Goal: Task Accomplishment & Management: Manage account settings

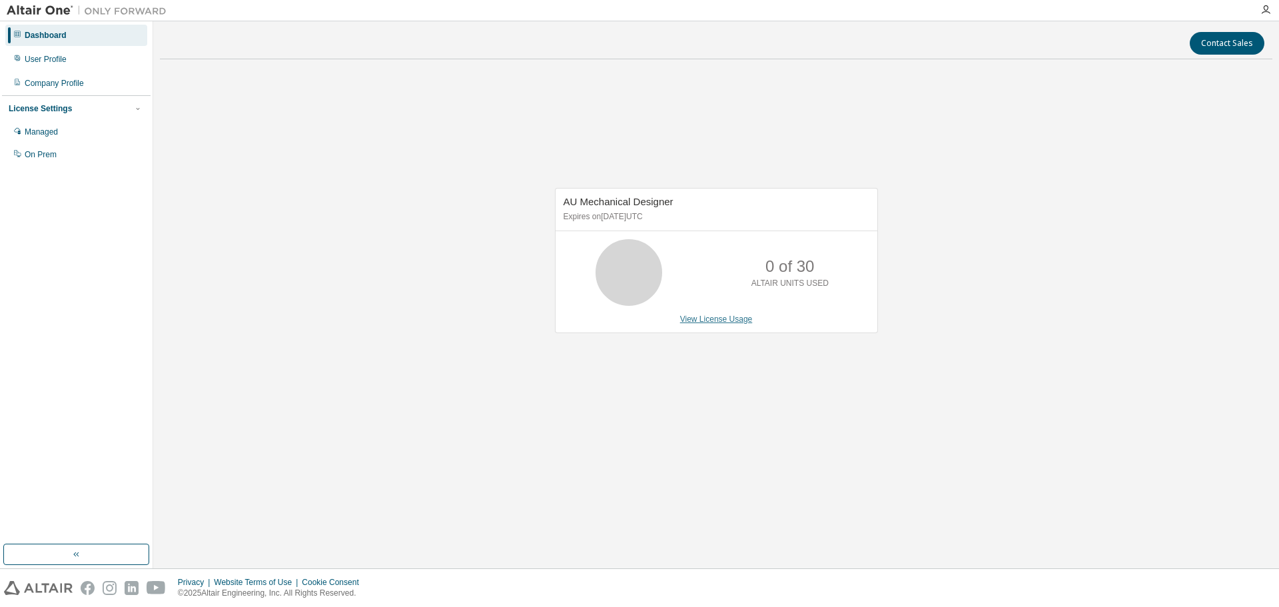
click at [725, 323] on link "View License Usage" at bounding box center [716, 318] width 73 height 9
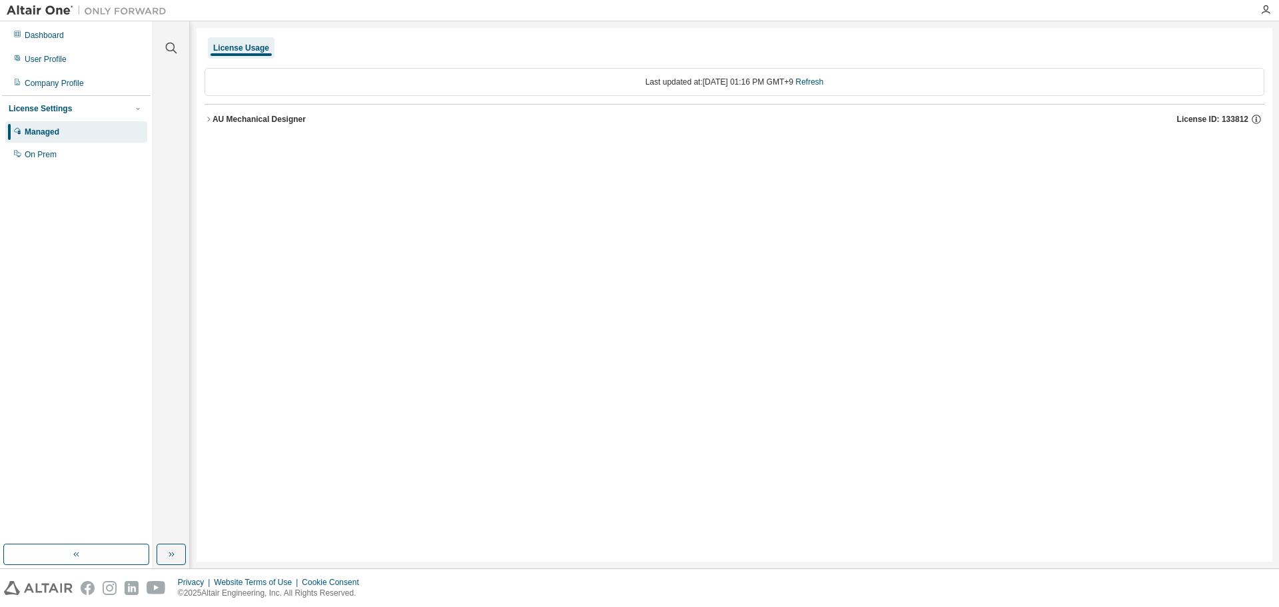
click at [213, 120] on div "AU Mechanical Designer" at bounding box center [258, 119] width 93 height 11
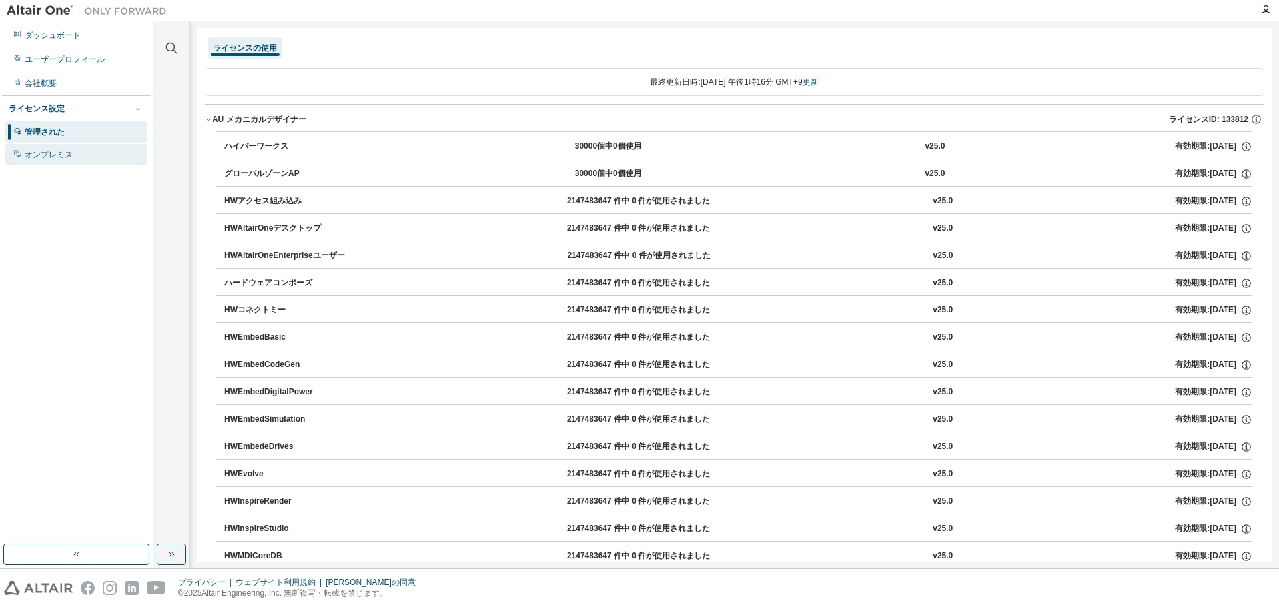
click at [62, 163] on div "オンプレミス" at bounding box center [76, 154] width 142 height 21
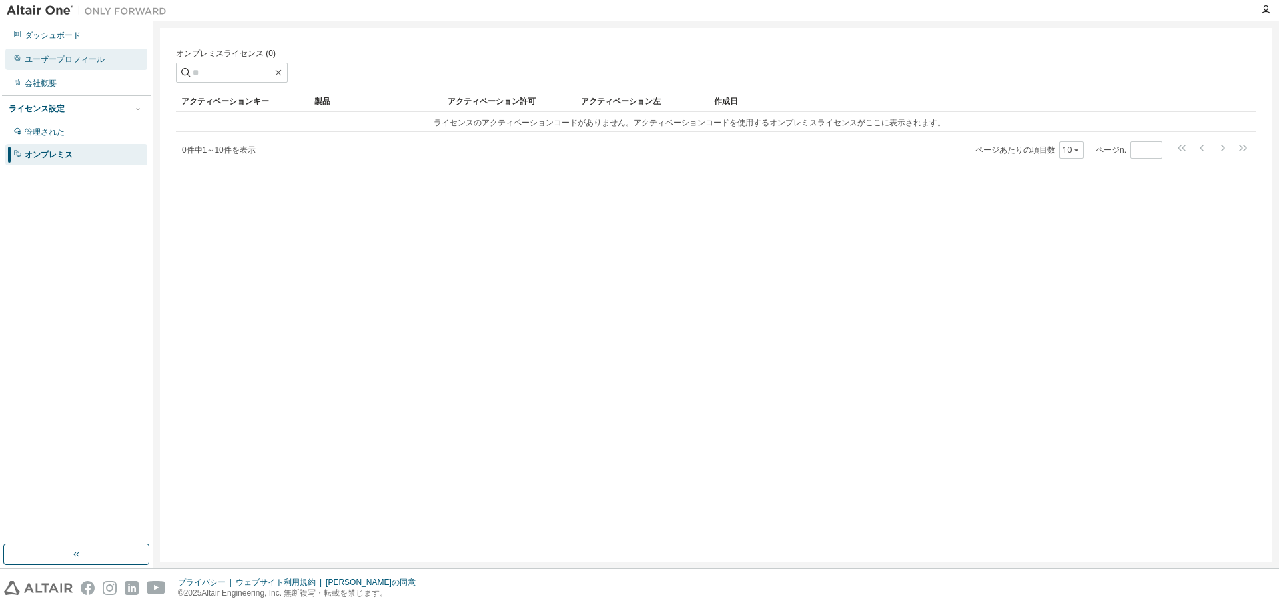
click at [71, 63] on font "ユーザープロフィール" at bounding box center [65, 59] width 80 height 9
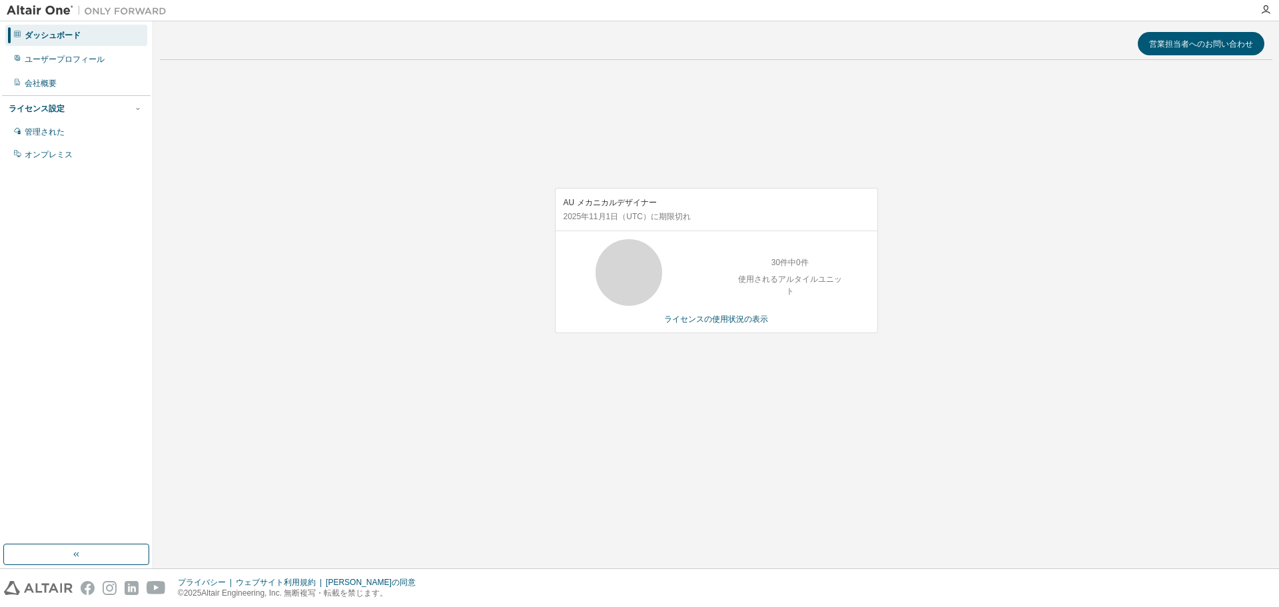
click at [555, 101] on div "AU メカニカルデザイナー 2025年11月1日 （UTC） に期限切れ 30件中0件 使用されるアルタイルユニット ライセンスの使用状況の表示" at bounding box center [716, 268] width 1112 height 394
click at [41, 67] on div "ユーザープロフィール" at bounding box center [76, 59] width 142 height 21
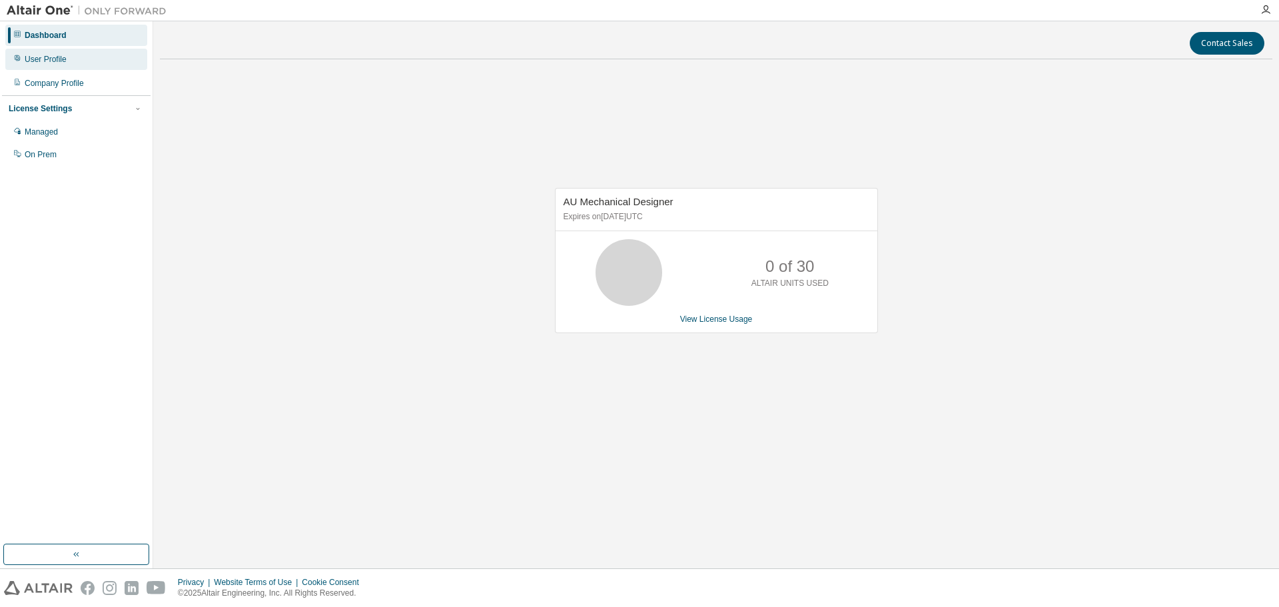
click at [32, 57] on div "User Profile" at bounding box center [46, 59] width 42 height 11
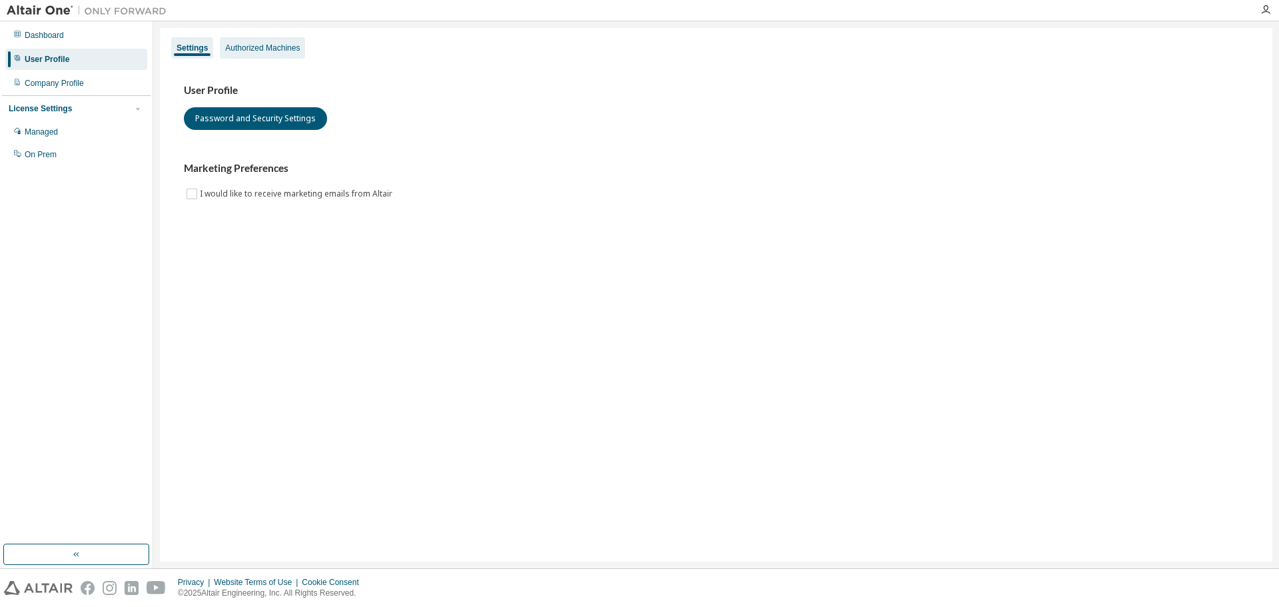
click at [226, 53] on div "Authorized Machines" at bounding box center [262, 47] width 85 height 21
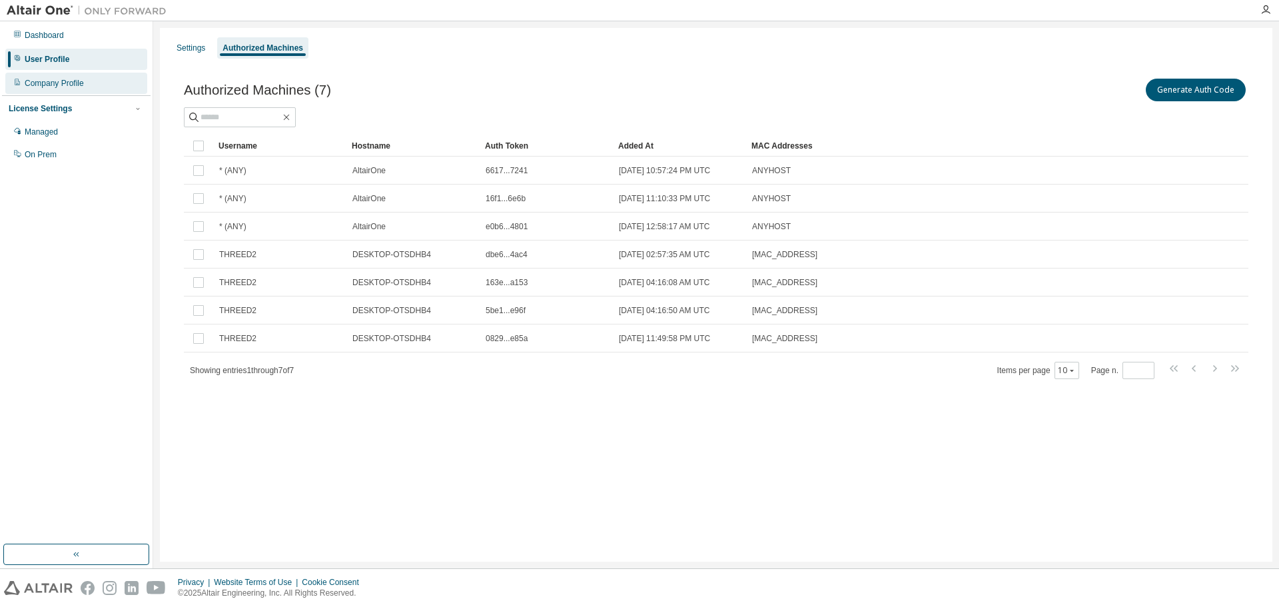
click at [57, 83] on div "Company Profile" at bounding box center [54, 83] width 59 height 11
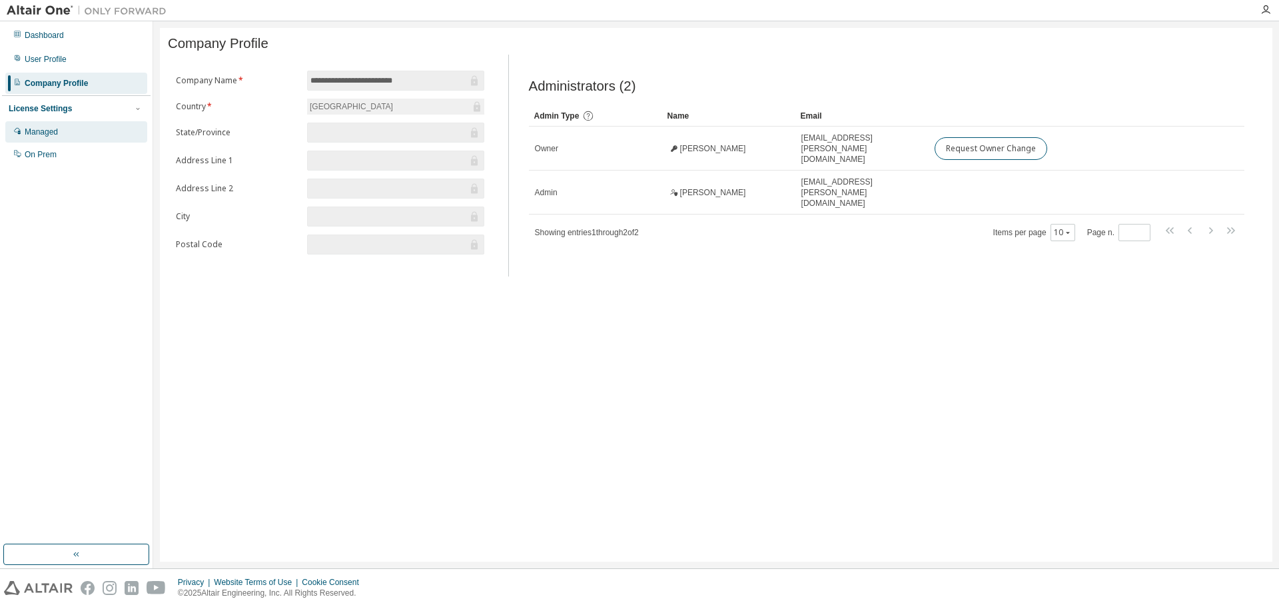
click at [49, 133] on div "Managed" at bounding box center [41, 132] width 33 height 11
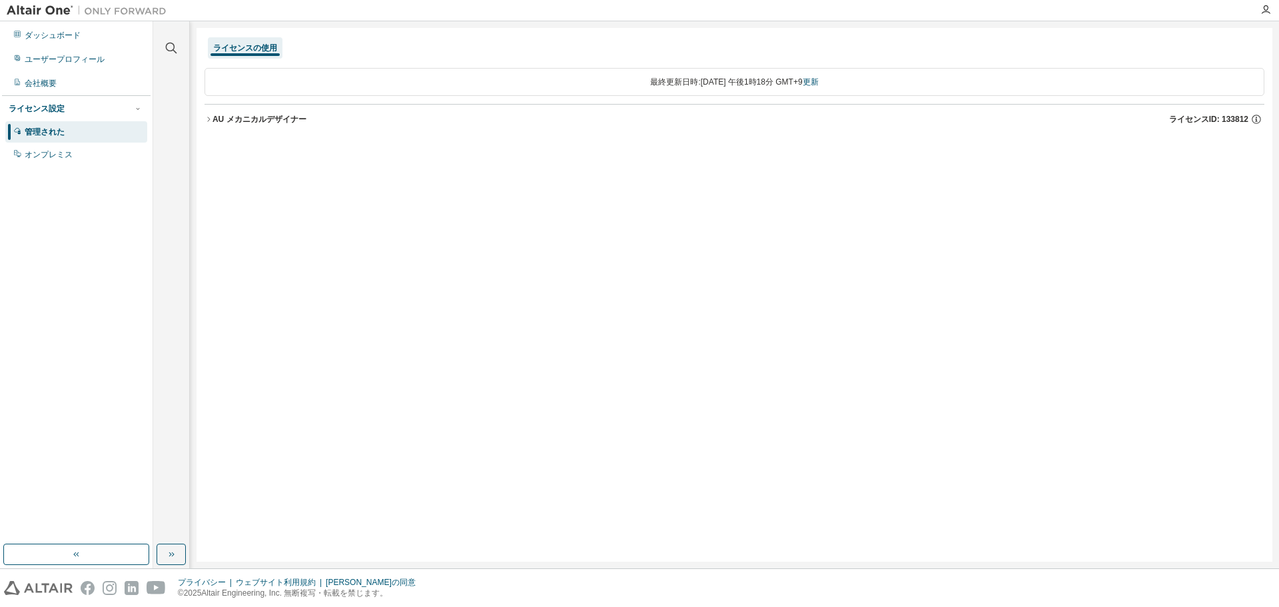
click at [225, 119] on font "AU メカニカルデザイナー" at bounding box center [259, 119] width 94 height 9
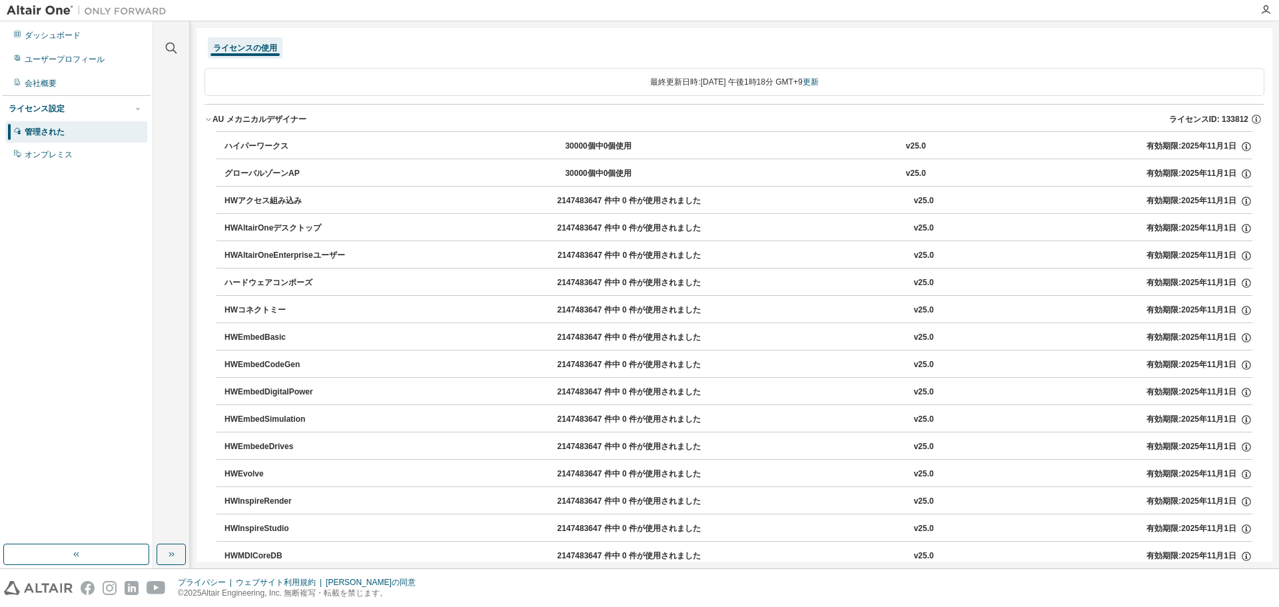
click at [249, 151] on font "ハイパーワークス" at bounding box center [256, 145] width 64 height 9
click at [1255, 121] on div "ライセンスID: 133812" at bounding box center [1216, 119] width 95 height 12
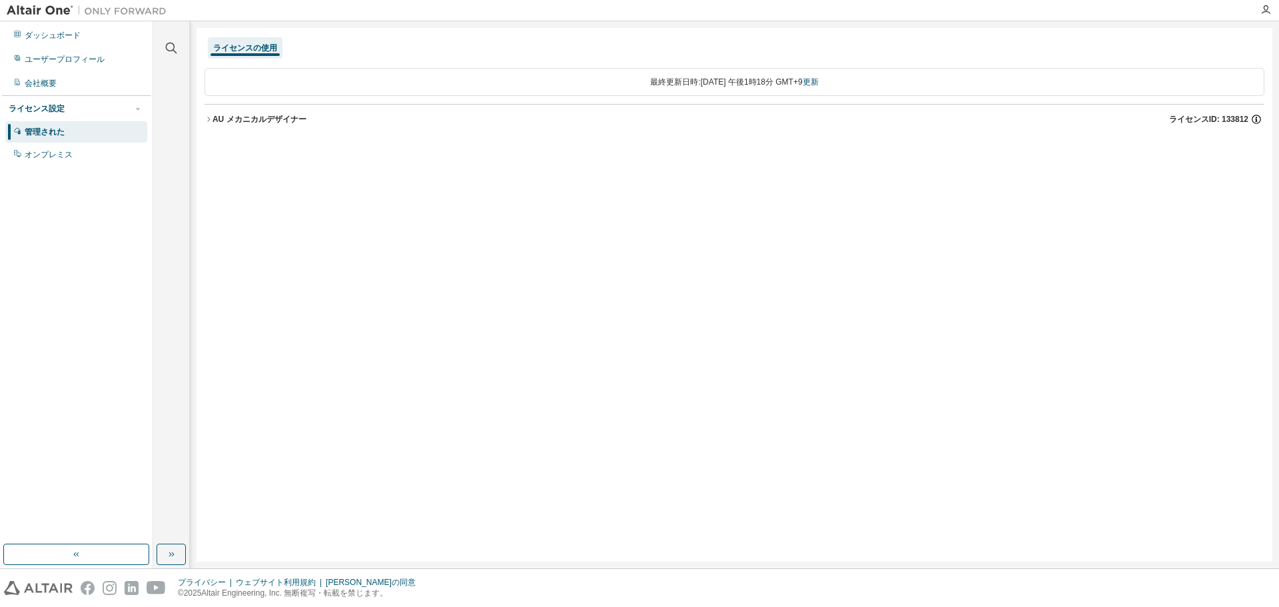
click at [1255, 121] on icon "button" at bounding box center [1256, 119] width 12 height 12
click at [208, 122] on icon "button" at bounding box center [208, 119] width 8 height 8
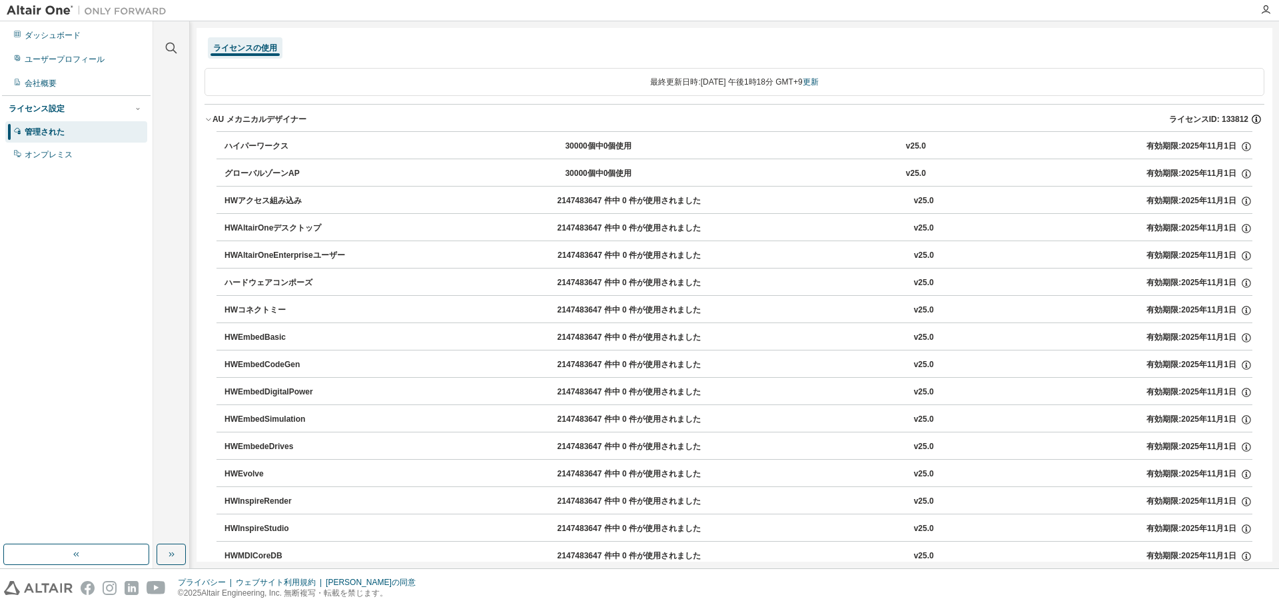
click at [1253, 121] on icon "button" at bounding box center [1255, 119] width 9 height 9
click at [1252, 120] on icon "button" at bounding box center [1256, 119] width 12 height 12
